Goal: Use online tool/utility: Utilize a website feature to perform a specific function

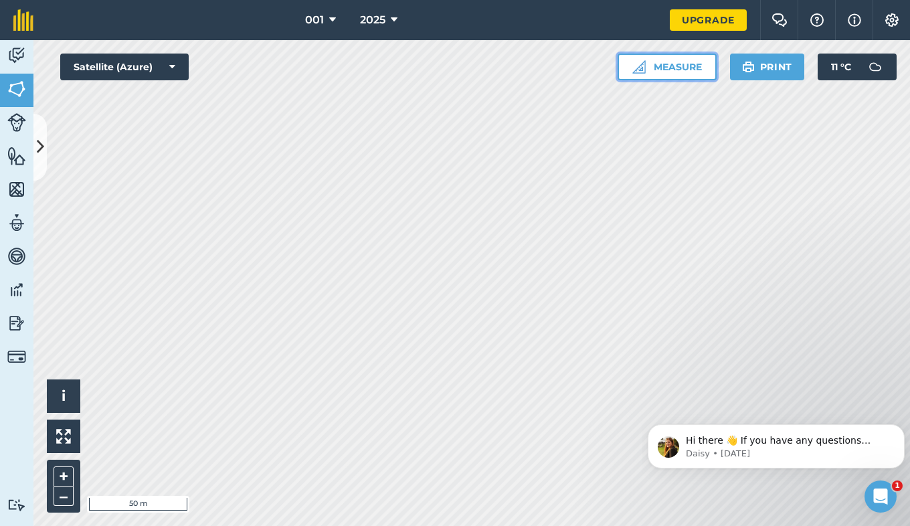
click at [659, 60] on button "Measure" at bounding box center [667, 67] width 99 height 27
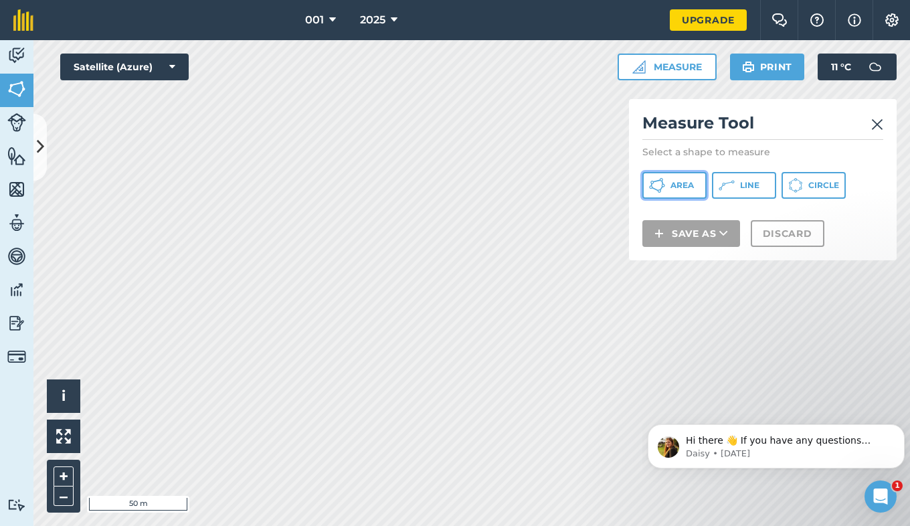
click at [688, 179] on button "Area" at bounding box center [674, 185] width 64 height 27
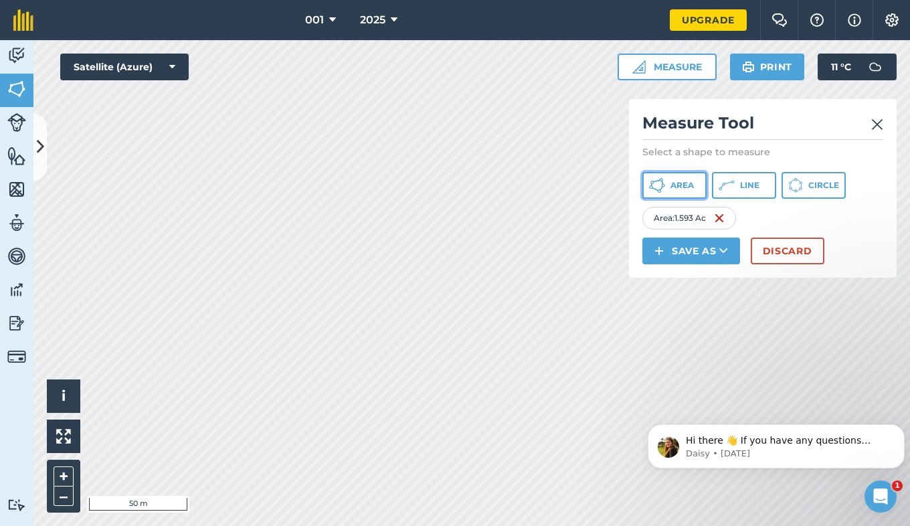
click at [697, 187] on button "Area" at bounding box center [674, 185] width 64 height 27
click at [693, 180] on span "Area" at bounding box center [681, 185] width 23 height 11
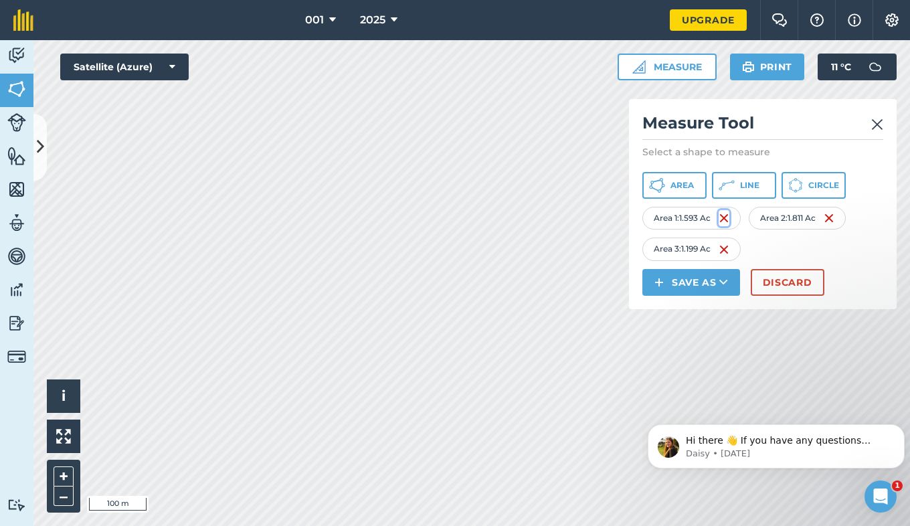
click at [725, 223] on img at bounding box center [724, 218] width 11 height 16
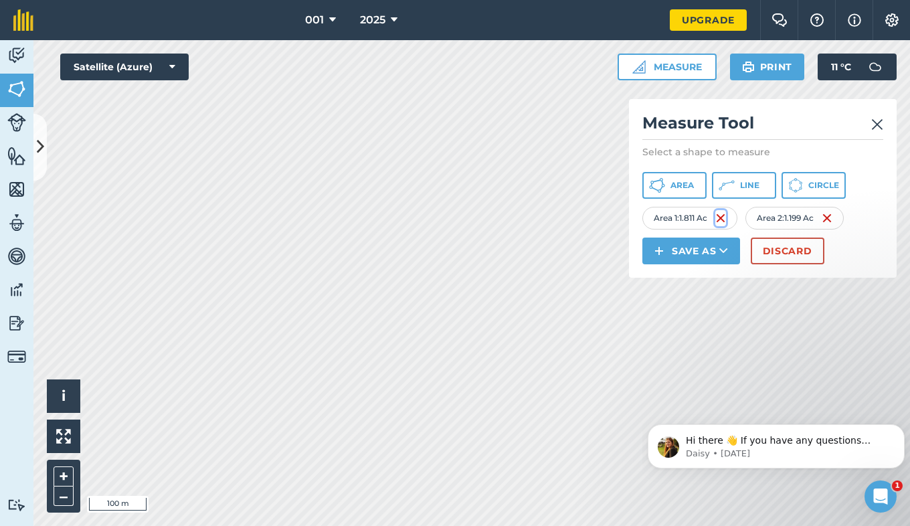
click at [725, 223] on img at bounding box center [720, 218] width 11 height 16
click at [723, 223] on img at bounding box center [717, 218] width 11 height 16
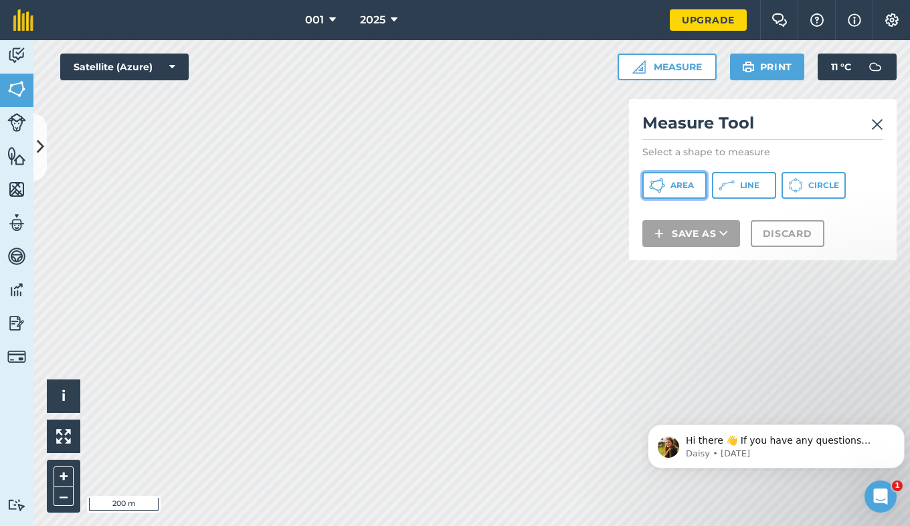
click at [676, 190] on span "Area" at bounding box center [681, 185] width 23 height 11
click at [459, 3] on div "001 2025 Upgrade Farm Chat Help Info Settings Map printing is not available on …" at bounding box center [455, 263] width 910 height 526
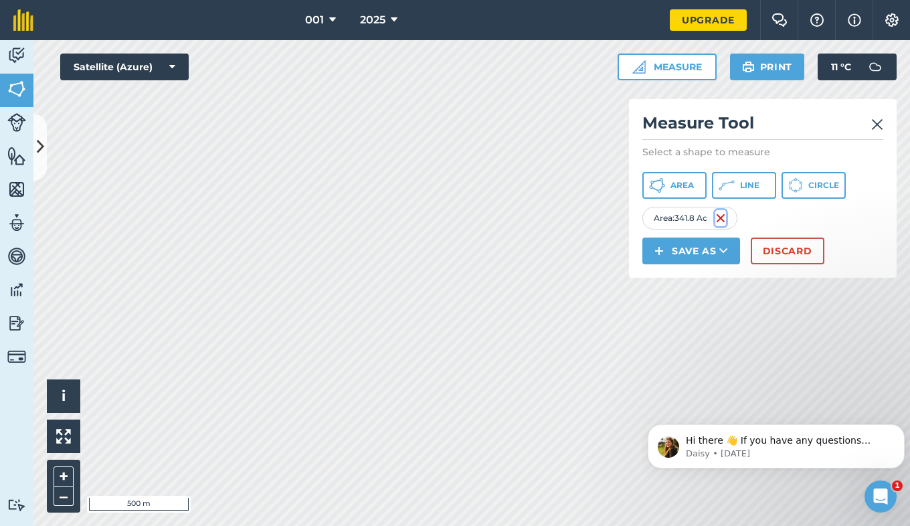
click at [722, 217] on img at bounding box center [720, 218] width 11 height 16
